Goal: Task Accomplishment & Management: Complete application form

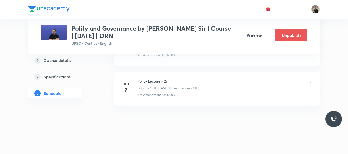
click at [154, 82] on h6 "Polity Lecture - 27" at bounding box center [166, 80] width 59 height 5
copy h6 "Polity Lecture - 27"
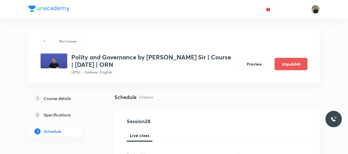
scroll to position [90, 0]
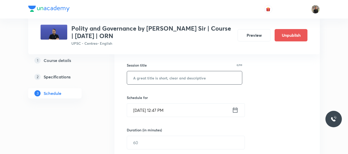
click at [152, 71] on input "text" at bounding box center [184, 77] width 115 height 13
paste input "Polity Lecture - 27"
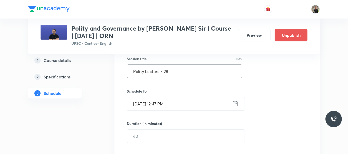
scroll to position [96, 0]
type input "Polity Lecture - 28"
click at [237, 105] on icon at bounding box center [235, 103] width 6 height 7
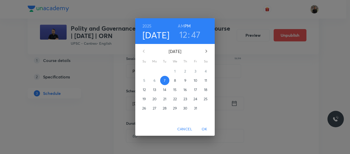
click at [175, 78] on p "8" at bounding box center [175, 80] width 2 height 5
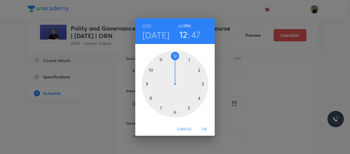
click at [161, 59] on div at bounding box center [175, 84] width 67 height 67
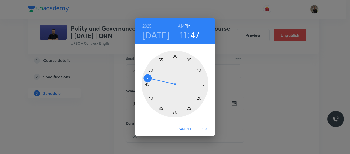
click at [181, 25] on h6 "AM" at bounding box center [181, 25] width 6 height 7
click at [175, 55] on div at bounding box center [175, 84] width 67 height 67
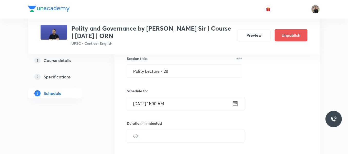
scroll to position [118, 0]
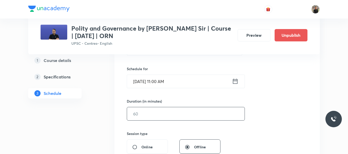
click at [164, 113] on input "text" at bounding box center [185, 113] width 117 height 13
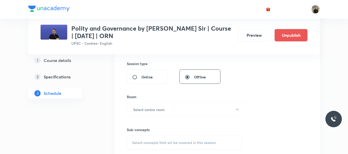
scroll to position [189, 0]
type input "150"
click at [161, 106] on h6 "Select centre room" at bounding box center [149, 108] width 32 height 5
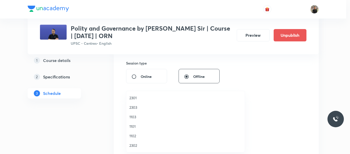
click at [137, 96] on span "2301" at bounding box center [186, 97] width 112 height 5
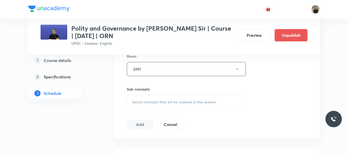
scroll to position [262, 0]
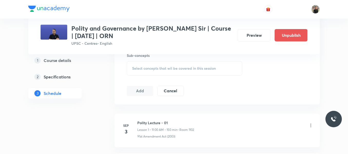
click at [141, 69] on span "Select concepts that wil be covered in this session" at bounding box center [174, 68] width 84 height 4
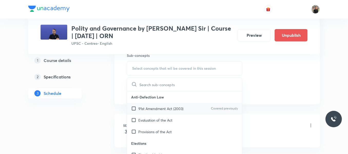
click at [133, 107] on input "checkbox" at bounding box center [134, 108] width 7 height 5
checkbox input "true"
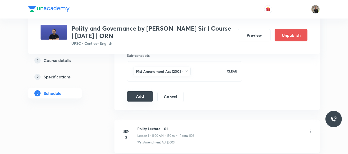
click at [127, 98] on button "Add" at bounding box center [140, 96] width 26 height 10
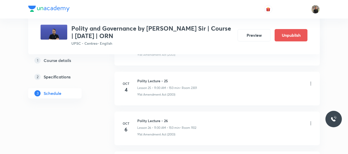
scroll to position [1343, 0]
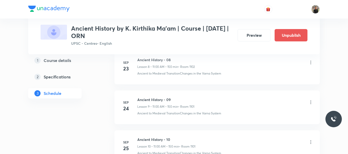
scroll to position [900, 0]
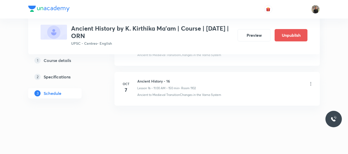
click at [153, 83] on h6 "Ancient History - 16" at bounding box center [166, 80] width 58 height 5
copy h6 "Ancient History - 16"
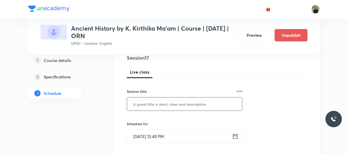
scroll to position [64, 0]
click at [146, 102] on input "text" at bounding box center [184, 103] width 115 height 13
paste input "Ancient History - 16"
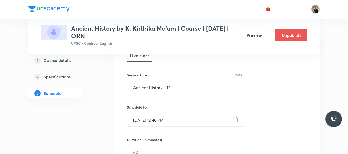
scroll to position [82, 0]
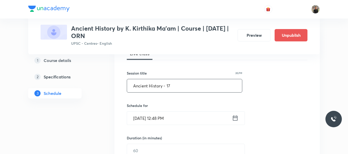
type input "Ancient History - 17"
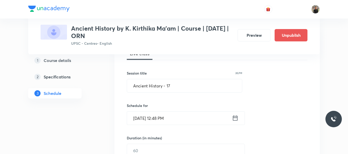
click at [234, 115] on icon at bounding box center [235, 117] width 6 height 7
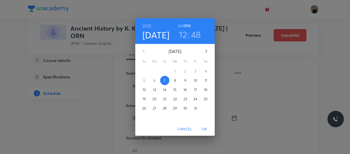
click at [175, 81] on p "8" at bounding box center [175, 80] width 2 height 5
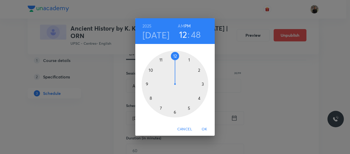
click at [162, 59] on div at bounding box center [175, 84] width 67 height 67
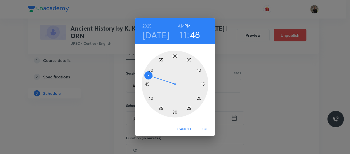
click at [179, 26] on h6 "AM" at bounding box center [181, 25] width 6 height 7
click at [175, 55] on div at bounding box center [175, 84] width 67 height 67
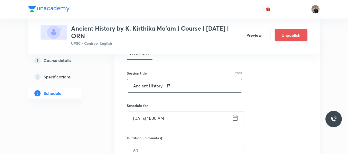
scroll to position [97, 0]
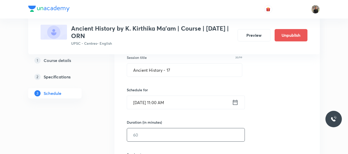
click at [163, 138] on input "text" at bounding box center [185, 134] width 117 height 13
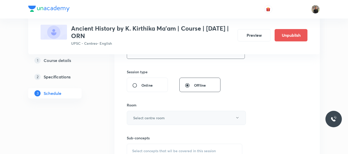
scroll to position [180, 0]
type input "150"
click at [166, 122] on button "Select centre room" at bounding box center [186, 117] width 119 height 14
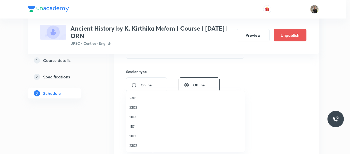
click at [136, 137] on span "1102" at bounding box center [186, 135] width 112 height 5
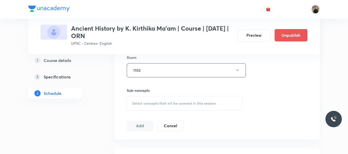
scroll to position [229, 0]
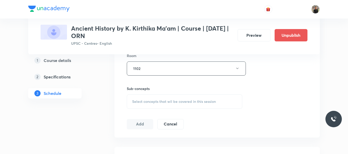
click at [144, 103] on span "Select concepts that wil be covered in this session" at bounding box center [174, 101] width 84 height 4
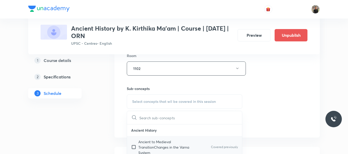
click at [133, 147] on input "checkbox" at bounding box center [134, 147] width 7 height 16
checkbox input "true"
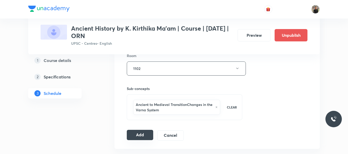
click at [141, 135] on button "Add" at bounding box center [140, 135] width 26 height 10
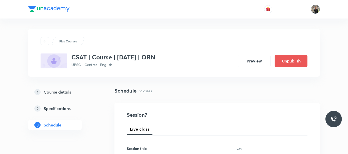
click at [313, 8] on img at bounding box center [315, 9] width 9 height 9
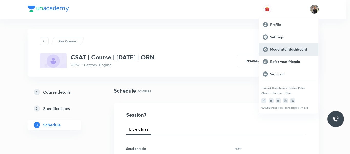
click at [286, 50] on p "Moderator dashboard" at bounding box center [292, 49] width 44 height 5
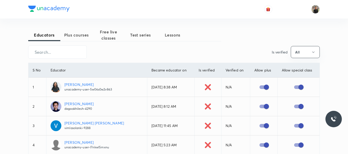
click at [75, 37] on span "Plus courses" at bounding box center [76, 35] width 32 height 6
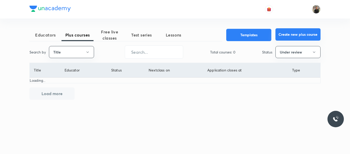
click at [286, 34] on button "Create new plus course" at bounding box center [298, 34] width 45 height 12
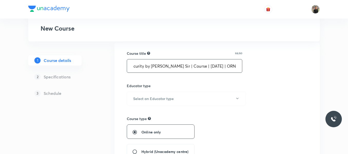
scroll to position [38, 0]
type input "Internal Security by Kumar Ujjawal Sir | Course | October 2025 | ORN"
click at [159, 99] on h6 "Select an Educator type" at bounding box center [153, 97] width 41 height 5
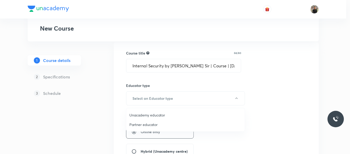
click at [138, 112] on span "Unacademy educator" at bounding box center [186, 114] width 112 height 5
radio input "false"
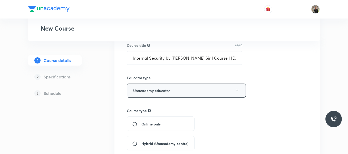
scroll to position [52, 0]
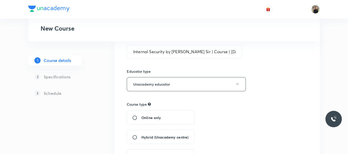
click at [149, 136] on span "Hybrid (Unacademy centre)" at bounding box center [164, 136] width 47 height 5
click at [141, 136] on input "Hybrid (Unacademy centre)" at bounding box center [136, 136] width 9 height 5
radio input "true"
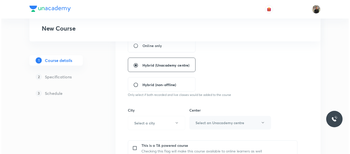
scroll to position [124, 0]
click at [166, 121] on button "Select a city" at bounding box center [155, 122] width 57 height 14
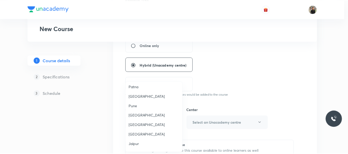
scroll to position [441, 0]
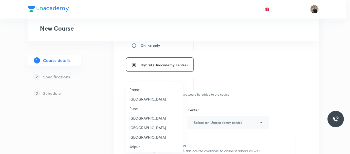
click at [135, 125] on span "Delhi" at bounding box center [155, 127] width 51 height 5
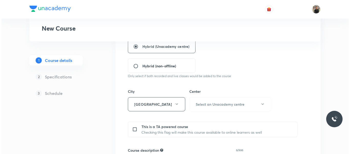
scroll to position [144, 0]
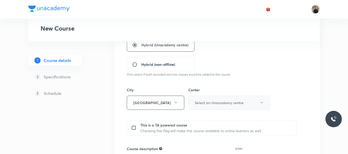
click at [233, 102] on h6 "Select an Unacademy centre" at bounding box center [219, 102] width 49 height 5
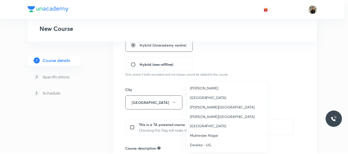
scroll to position [0, 0]
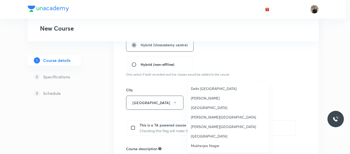
click at [200, 99] on span "Karol Bagh" at bounding box center [228, 97] width 75 height 5
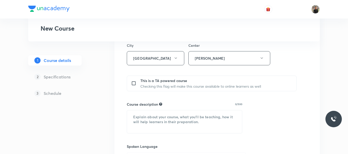
scroll to position [190, 0]
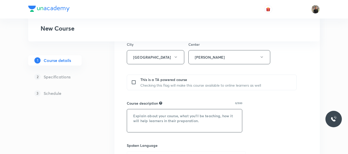
click at [131, 112] on textarea at bounding box center [184, 120] width 115 height 23
paste textarea "This course by [PERSON_NAME] Sir covers Internal Security comprehensively in de…"
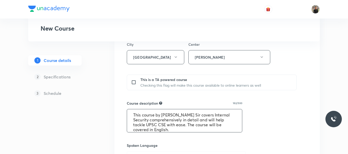
scroll to position [1, 0]
drag, startPoint x: 162, startPoint y: 113, endPoint x: 189, endPoint y: 115, distance: 26.7
click at [189, 115] on textarea "This course by [PERSON_NAME] Sir covers Internal Security comprehensively in de…" at bounding box center [184, 120] width 115 height 23
paste textarea "Kumar Ujjawal"
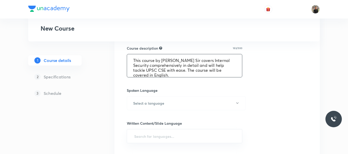
scroll to position [245, 0]
type textarea "This course by Kumar Ujjawal Sir covers Internal Security comprehensively in de…"
click at [209, 103] on button "Select a language" at bounding box center [186, 103] width 119 height 14
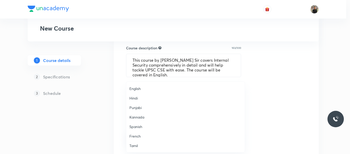
click at [137, 90] on span "English" at bounding box center [186, 88] width 112 height 5
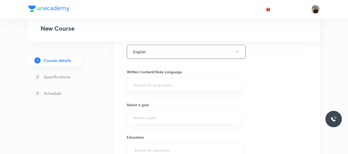
scroll to position [298, 0]
click at [137, 83] on input "text" at bounding box center [184, 82] width 103 height 9
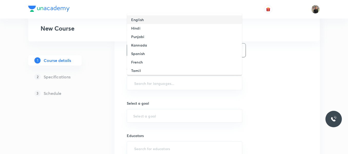
click at [137, 21] on h6 "English" at bounding box center [137, 19] width 13 height 5
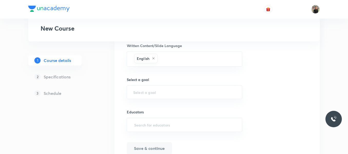
scroll to position [323, 0]
click at [137, 89] on input "text" at bounding box center [184, 90] width 103 height 5
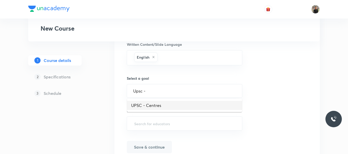
click at [160, 105] on li "UPSC - Centres" at bounding box center [184, 105] width 115 height 9
type input "UPSC - Centres"
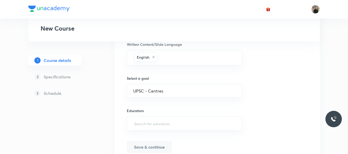
scroll to position [347, 0]
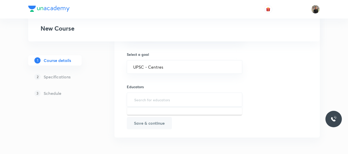
click at [158, 96] on input "text" at bounding box center [184, 99] width 103 height 9
paste input "Kumar Ujjawal"
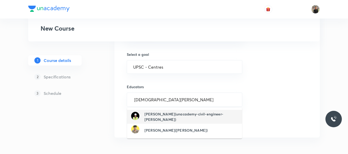
type input "Kumar Ujjawal"
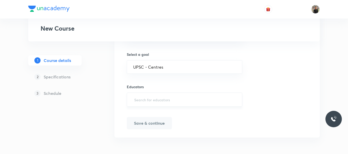
paste input "@ujjwaliasacademy-3023"
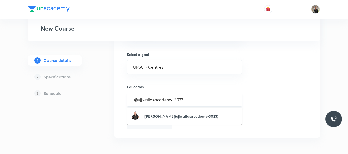
click at [137, 101] on input "@ujjwaliasacademy-3023" at bounding box center [184, 99] width 103 height 9
type input "ujjwaliasacademy-3023"
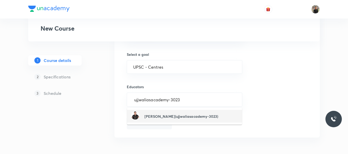
click at [162, 117] on h6 "Kumar Ujjwal(ujjwaliasacademy-3023)" at bounding box center [181, 115] width 74 height 5
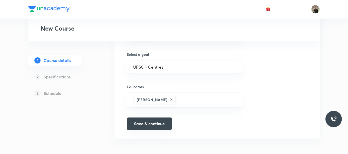
click at [134, 123] on button "Save & continue" at bounding box center [149, 123] width 45 height 12
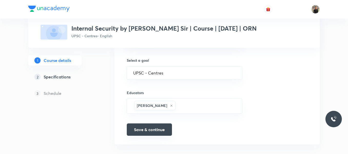
scroll to position [354, 0]
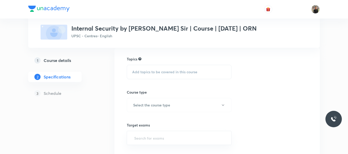
scroll to position [39, 0]
click at [144, 70] on span "Add topics to be covered in this course" at bounding box center [164, 72] width 65 height 4
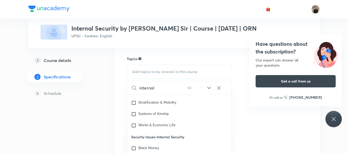
scroll to position [3469, 0]
type input "internal"
click at [133, 145] on input "checkbox" at bounding box center [134, 147] width 7 height 5
checkbox input "true"
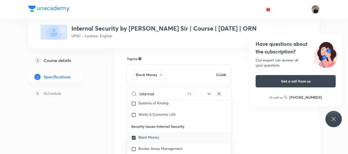
scroll to position [3486, 0]
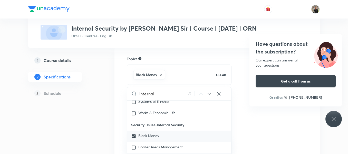
click at [133, 145] on input "checkbox" at bounding box center [134, 147] width 7 height 5
checkbox input "true"
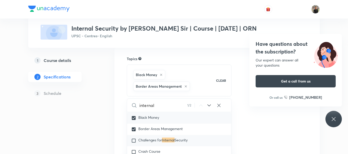
scroll to position [3518, 0]
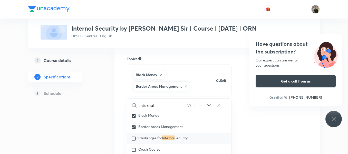
click at [133, 136] on input "checkbox" at bounding box center [134, 138] width 7 height 5
checkbox input "true"
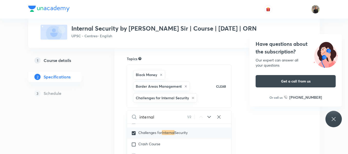
scroll to position [3537, 0]
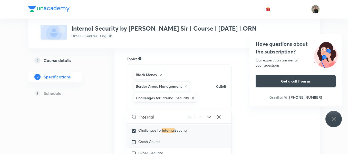
click at [133, 139] on input "checkbox" at bounding box center [134, 141] width 7 height 5
checkbox input "true"
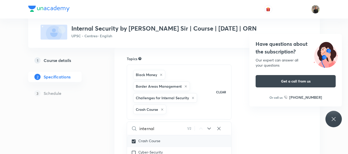
scroll to position [3550, 0]
click at [133, 149] on input "checkbox" at bounding box center [134, 151] width 7 height 5
checkbox input "true"
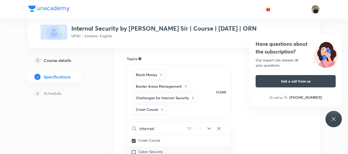
checkbox input "true"
click at [133, 151] on input "checkbox" at bounding box center [134, 153] width 7 height 5
checkbox input "true"
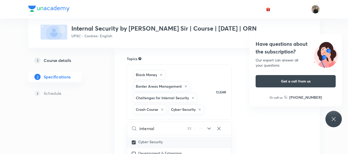
checkbox input "true"
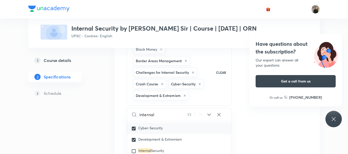
scroll to position [65, 0]
click at [133, 148] on input "checkbox" at bounding box center [134, 150] width 7 height 5
checkbox input "true"
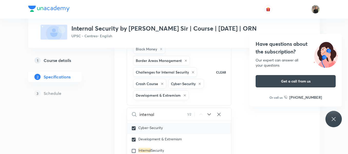
checkbox input "true"
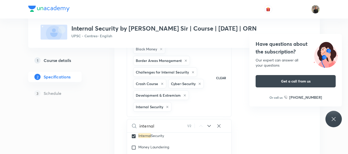
scroll to position [3586, 0]
click at [133, 145] on input "checkbox" at bounding box center [134, 147] width 7 height 5
checkbox input "true"
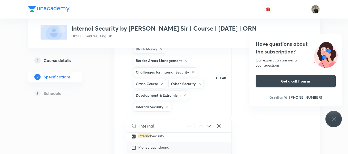
checkbox input "true"
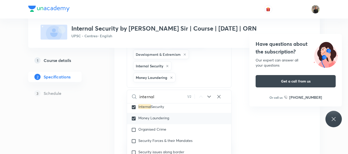
scroll to position [106, 0]
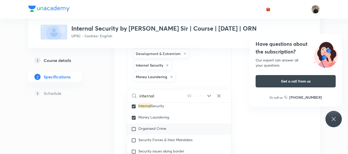
click at [132, 126] on input "checkbox" at bounding box center [134, 128] width 7 height 5
checkbox input "true"
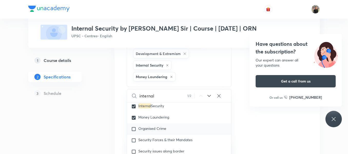
checkbox input "true"
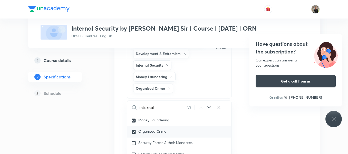
scroll to position [3595, 0]
click at [134, 140] on input "checkbox" at bounding box center [134, 142] width 7 height 5
checkbox input "true"
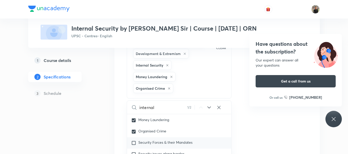
checkbox input "true"
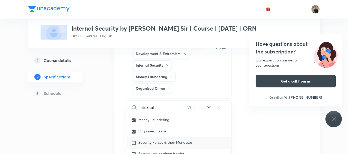
checkbox input "true"
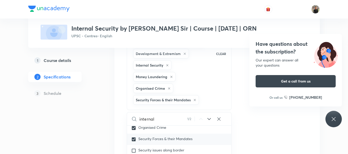
scroll to position [3610, 0]
click at [133, 147] on input "checkbox" at bounding box center [134, 149] width 7 height 5
checkbox input "true"
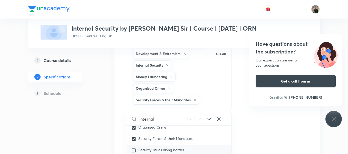
checkbox input "true"
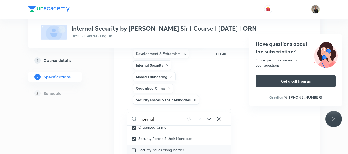
checkbox input "true"
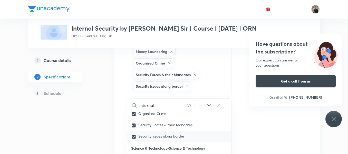
scroll to position [135, 0]
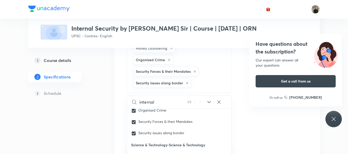
click at [104, 131] on div "Plus Courses Internal Security by Kumar Ujjawal Sir | Course | October 2025 | O…" at bounding box center [173, 74] width 291 height 361
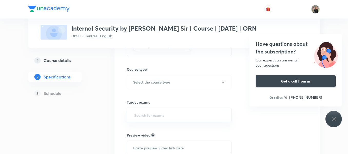
scroll to position [172, 0]
click at [141, 83] on h6 "Select the course type" at bounding box center [151, 80] width 37 height 5
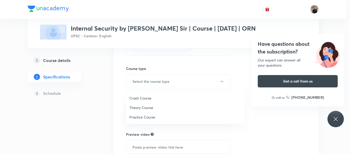
click at [142, 106] on span "Theory Course" at bounding box center [186, 107] width 112 height 5
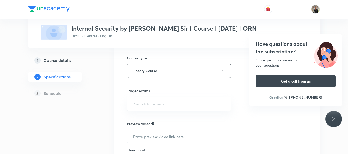
scroll to position [189, 0]
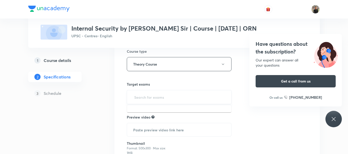
click at [190, 96] on input "text" at bounding box center [179, 96] width 92 height 9
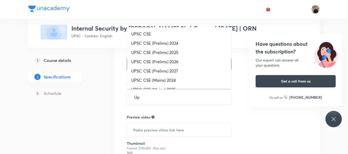
type input "Ups"
click at [180, 61] on li "UPSC CSE (Prelims) 2026" at bounding box center [179, 61] width 104 height 9
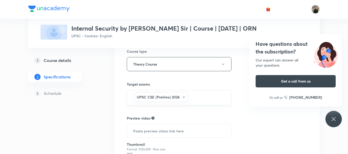
click at [201, 95] on input "text" at bounding box center [207, 97] width 36 height 9
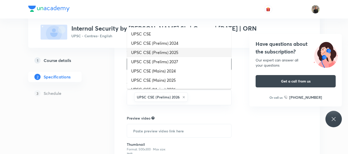
click at [175, 51] on li "UPSC CSE (Prelims) 2025" at bounding box center [179, 52] width 104 height 9
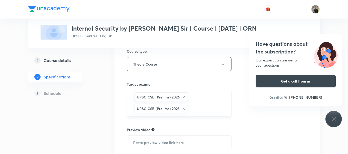
click at [199, 97] on div "UPSC CSE (Prelims) 2026 UPSC CSE (Prelims) 2025 ​" at bounding box center [179, 103] width 105 height 27
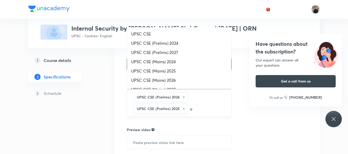
type input "up"
click at [175, 69] on li "UPSC CSE (Mains) 2025" at bounding box center [179, 70] width 104 height 9
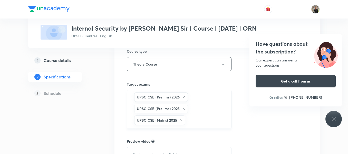
type input "u"
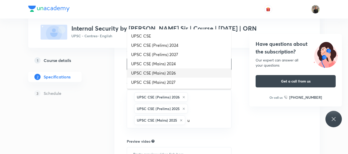
click at [165, 74] on li "UPSC CSE (Mains) 2026" at bounding box center [179, 72] width 104 height 9
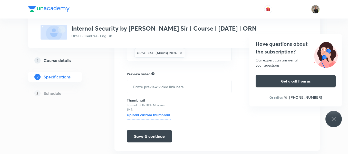
scroll to position [268, 0]
click at [180, 87] on input "text" at bounding box center [179, 86] width 104 height 13
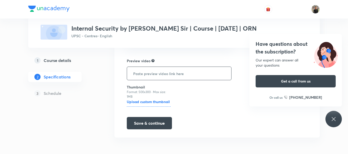
click at [141, 101] on h6 "Upload custom thumbnail" at bounding box center [149, 103] width 44 height 8
click at [0, 0] on input "Upload custom thumbnail" at bounding box center [0, 0] width 0 height 0
click at [151, 125] on button "Save & continue" at bounding box center [149, 122] width 45 height 12
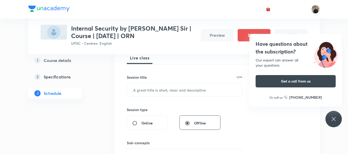
scroll to position [78, 0]
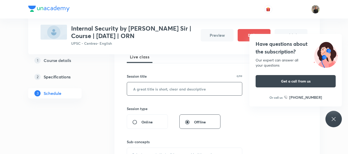
click at [137, 86] on input "text" at bounding box center [184, 88] width 115 height 13
paste input "Internal Security"
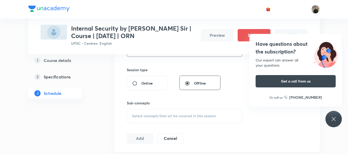
scroll to position [117, 0]
type input "Internal Security - 01"
click at [328, 118] on div "Have questions about the subscription? Our expert can answer all your questions…" at bounding box center [333, 119] width 16 height 16
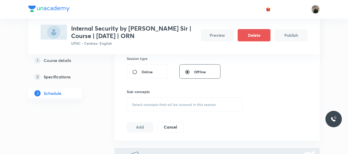
scroll to position [129, 0]
click at [198, 104] on span "Select concepts that wil be covered in this session" at bounding box center [174, 104] width 84 height 4
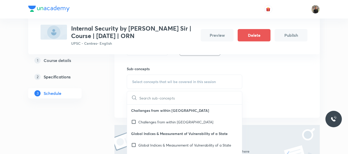
scroll to position [153, 0]
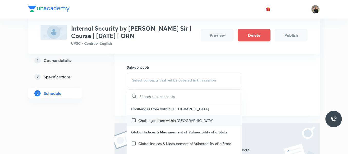
click at [141, 122] on p "Challenges from within India" at bounding box center [175, 119] width 75 height 5
checkbox input "true"
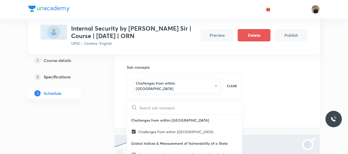
click at [89, 119] on div "1 Course details 2 Specifications 3 Schedule" at bounding box center [63, 80] width 70 height 280
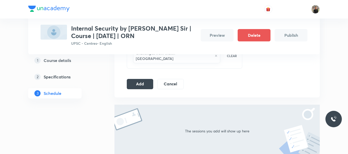
scroll to position [192, 0]
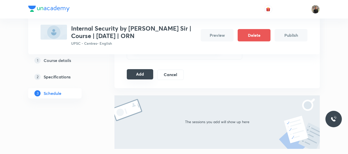
click at [138, 70] on button "Add" at bounding box center [140, 74] width 26 height 10
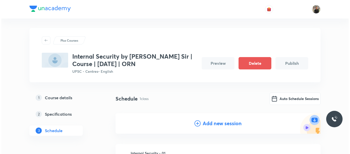
scroll to position [1, 0]
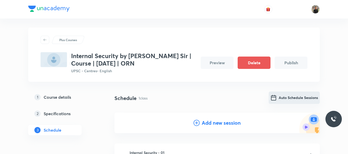
click at [279, 100] on button "Auto Schedule Sessions" at bounding box center [294, 97] width 51 height 12
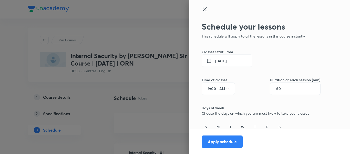
click at [226, 61] on button "7 Oct 2025" at bounding box center [227, 60] width 51 height 12
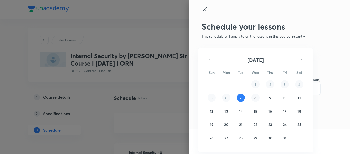
click at [256, 96] on abbr "8" at bounding box center [256, 97] width 2 height 5
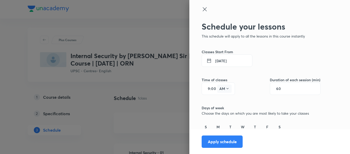
click at [227, 89] on icon at bounding box center [228, 88] width 2 height 1
click at [220, 99] on div "PM" at bounding box center [221, 101] width 18 height 12
click at [205, 87] on input "9" at bounding box center [207, 88] width 6 height 4
type input "5"
click at [277, 91] on input "60" at bounding box center [282, 88] width 10 height 4
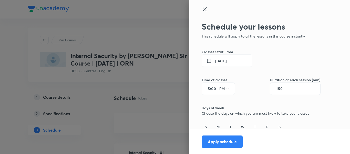
type input "150"
click at [204, 128] on div "S" at bounding box center [206, 132] width 8 height 17
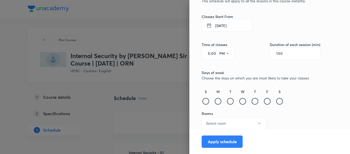
scroll to position [35, 0]
click at [203, 100] on div at bounding box center [206, 100] width 7 height 7
click at [215, 100] on div at bounding box center [218, 100] width 7 height 7
click at [228, 100] on div at bounding box center [230, 100] width 7 height 7
click at [241, 101] on div at bounding box center [243, 100] width 7 height 7
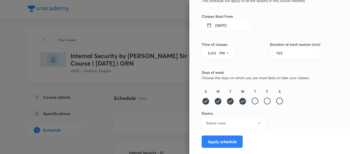
click at [252, 101] on div at bounding box center [255, 100] width 7 height 7
click at [265, 101] on div at bounding box center [267, 100] width 7 height 7
click at [277, 99] on div at bounding box center [280, 100] width 7 height 7
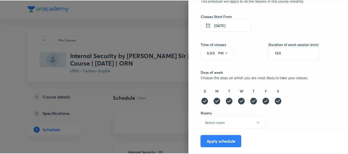
scroll to position [36, 0]
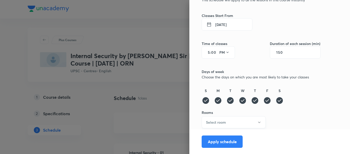
click at [235, 124] on button "Select room" at bounding box center [234, 122] width 64 height 12
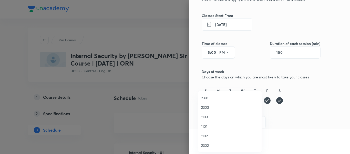
click at [205, 127] on span "1101" at bounding box center [229, 125] width 57 height 5
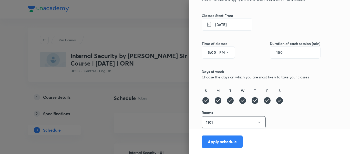
click at [230, 120] on button "1101" at bounding box center [234, 122] width 64 height 12
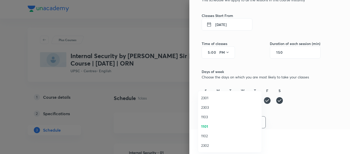
click at [210, 134] on span "1102" at bounding box center [229, 135] width 57 height 5
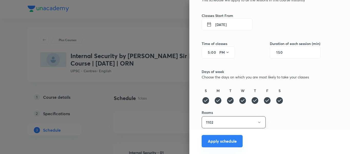
click at [215, 142] on button "Apply schedule" at bounding box center [222, 141] width 41 height 12
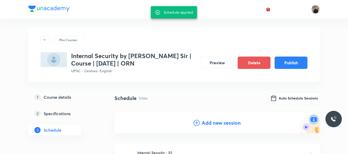
scroll to position [73, 0]
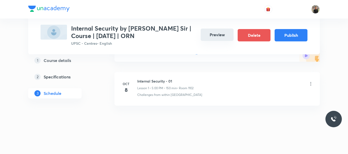
click at [211, 39] on button "Preview" at bounding box center [217, 34] width 33 height 12
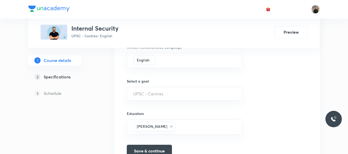
scroll to position [354, 0]
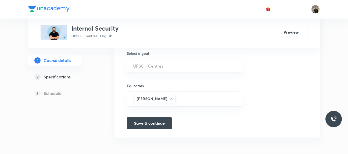
click at [63, 93] on div "3 Schedule" at bounding box center [63, 93] width 70 height 10
click at [59, 75] on h5 "Specifications" at bounding box center [57, 77] width 27 height 6
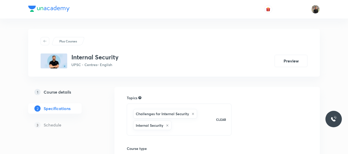
click at [57, 129] on div "3 Schedule" at bounding box center [63, 125] width 70 height 10
click at [64, 94] on h5 "Course details" at bounding box center [57, 92] width 27 height 6
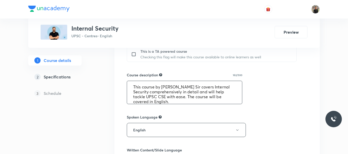
scroll to position [5, 0]
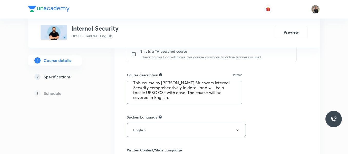
drag, startPoint x: 133, startPoint y: 86, endPoint x: 183, endPoint y: 103, distance: 53.3
click at [183, 103] on textarea "This course by [PERSON_NAME] Sir covers Internal Security comprehensively in de…" at bounding box center [184, 92] width 115 height 23
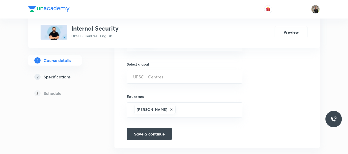
scroll to position [344, 0]
click at [72, 75] on div "2 Specifications" at bounding box center [64, 77] width 60 height 6
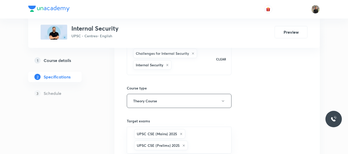
scroll to position [60, 0]
drag, startPoint x: 72, startPoint y: 29, endPoint x: 115, endPoint y: 29, distance: 43.1
click at [115, 29] on h3 "Internal Security" at bounding box center [94, 28] width 47 height 7
drag, startPoint x: 119, startPoint y: 29, endPoint x: 71, endPoint y: 30, distance: 47.5
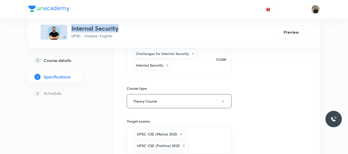
click at [71, 30] on div "Internal Security UPSC - Centres • English Preview" at bounding box center [174, 32] width 267 height 15
copy h3 "Internal Security"
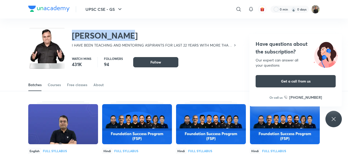
drag, startPoint x: 72, startPoint y: 36, endPoint x: 144, endPoint y: 36, distance: 72.6
click at [144, 36] on h2 "[PERSON_NAME]" at bounding box center [154, 35] width 165 height 10
copy h2 "[PERSON_NAME]"
